Goal: Information Seeking & Learning: Understand process/instructions

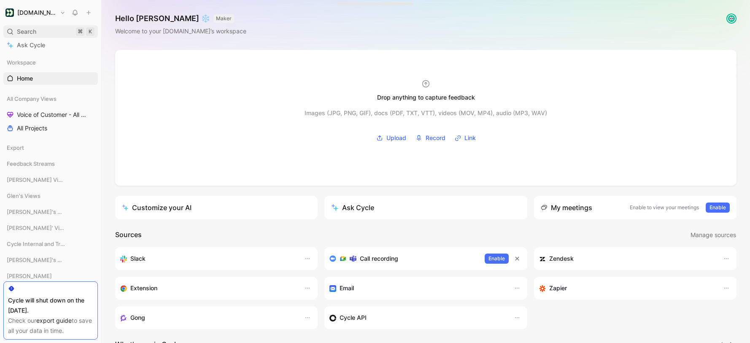
click at [37, 34] on div "Search ⌘ K" at bounding box center [50, 31] width 94 height 13
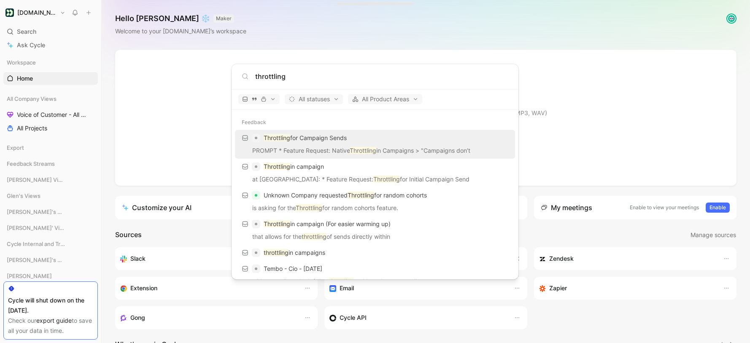
type input "throttling"
click at [332, 135] on p "Throttling for Campaign Sends" at bounding box center [305, 138] width 83 height 10
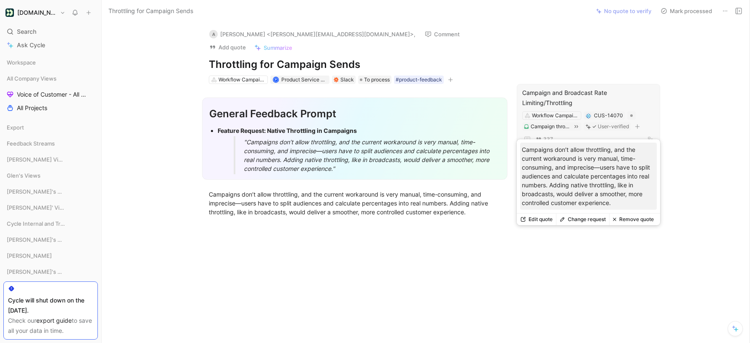
click at [576, 175] on p "Campaigns don’t allow throttling, and the current workaround is very manual, ti…" at bounding box center [588, 176] width 133 height 62
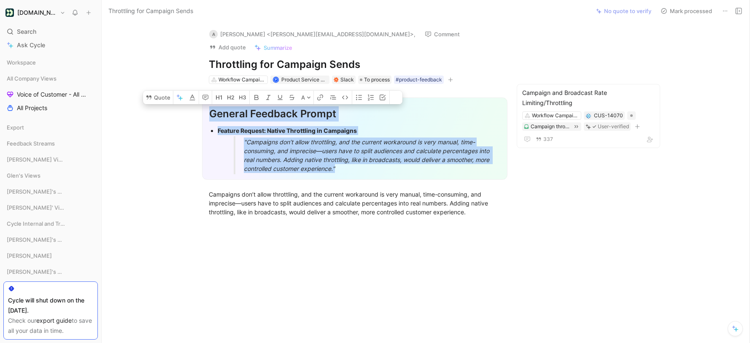
drag, startPoint x: 620, startPoint y: 203, endPoint x: 542, endPoint y: 171, distance: 83.9
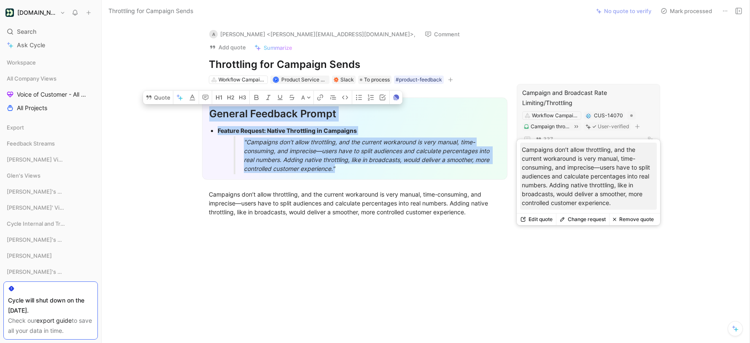
click at [550, 218] on button "Edit quote" at bounding box center [536, 219] width 39 height 12
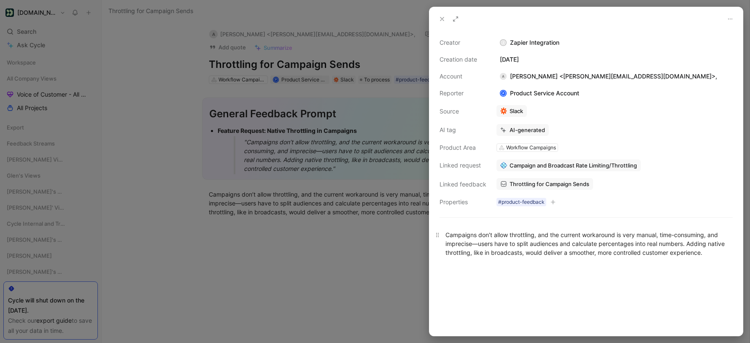
click at [678, 252] on div "Campaigns don’t allow throttling, and the current workaround is very manual, ti…" at bounding box center [585, 243] width 281 height 27
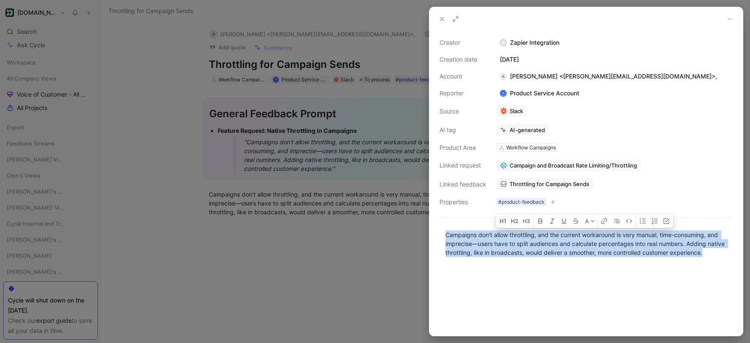
drag, startPoint x: 730, startPoint y: 255, endPoint x: 435, endPoint y: 221, distance: 297.0
click at [435, 221] on div "Campaigns don’t allow throttling, and the current workaround is very manual, ti…" at bounding box center [585, 243] width 313 height 45
copy div "Campaigns don’t allow throttling, and the current workaround is very manual, ti…"
